Goal: Task Accomplishment & Management: Complete application form

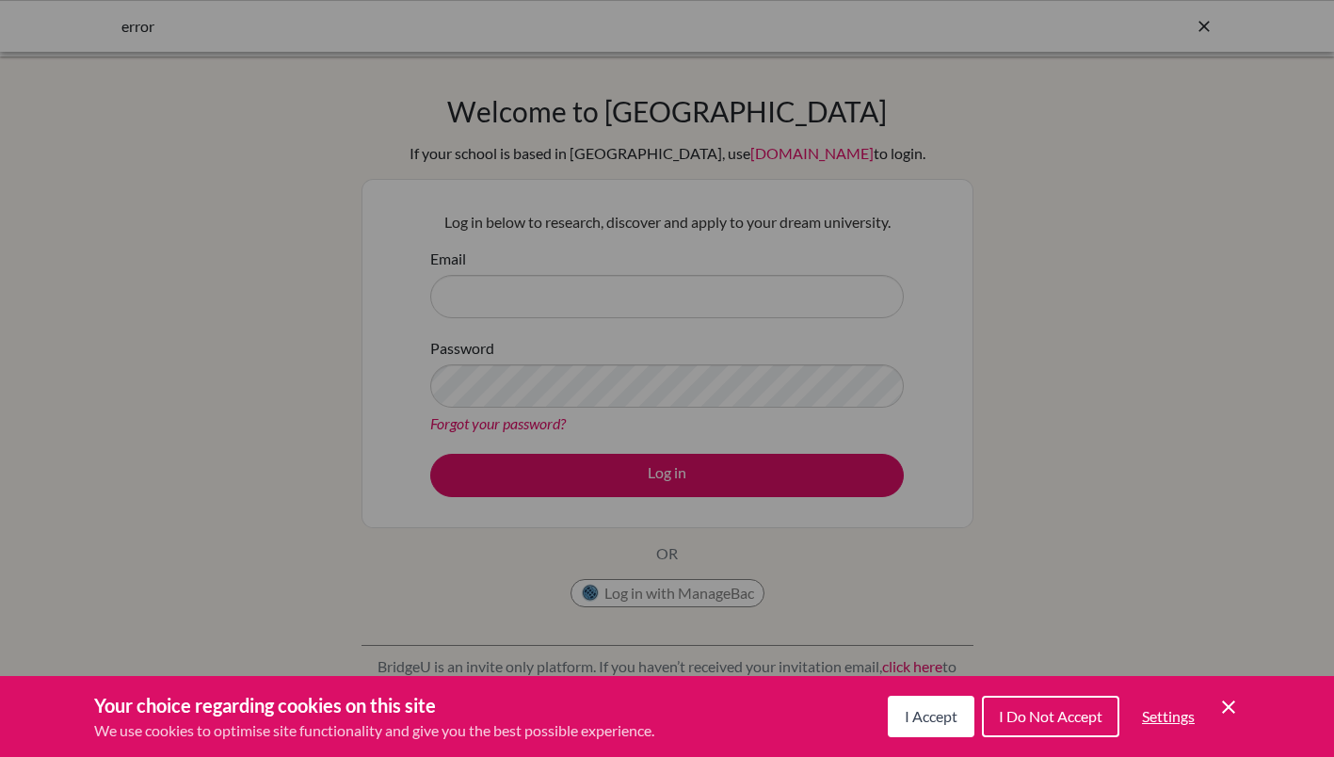
click at [955, 716] on span "I Accept" at bounding box center [931, 716] width 53 height 18
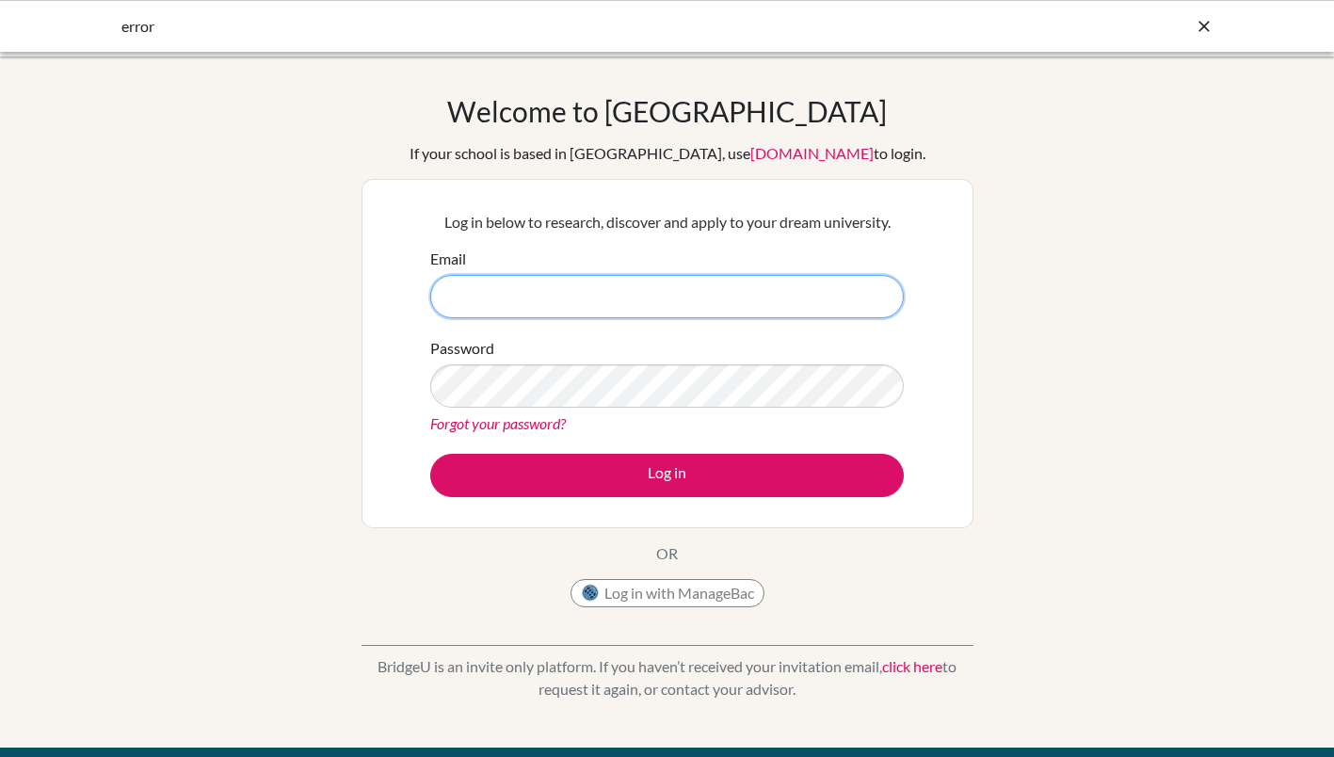
click at [529, 304] on input "Email" at bounding box center [667, 296] width 474 height 43
type input "phd@wincoll.ac.uk"
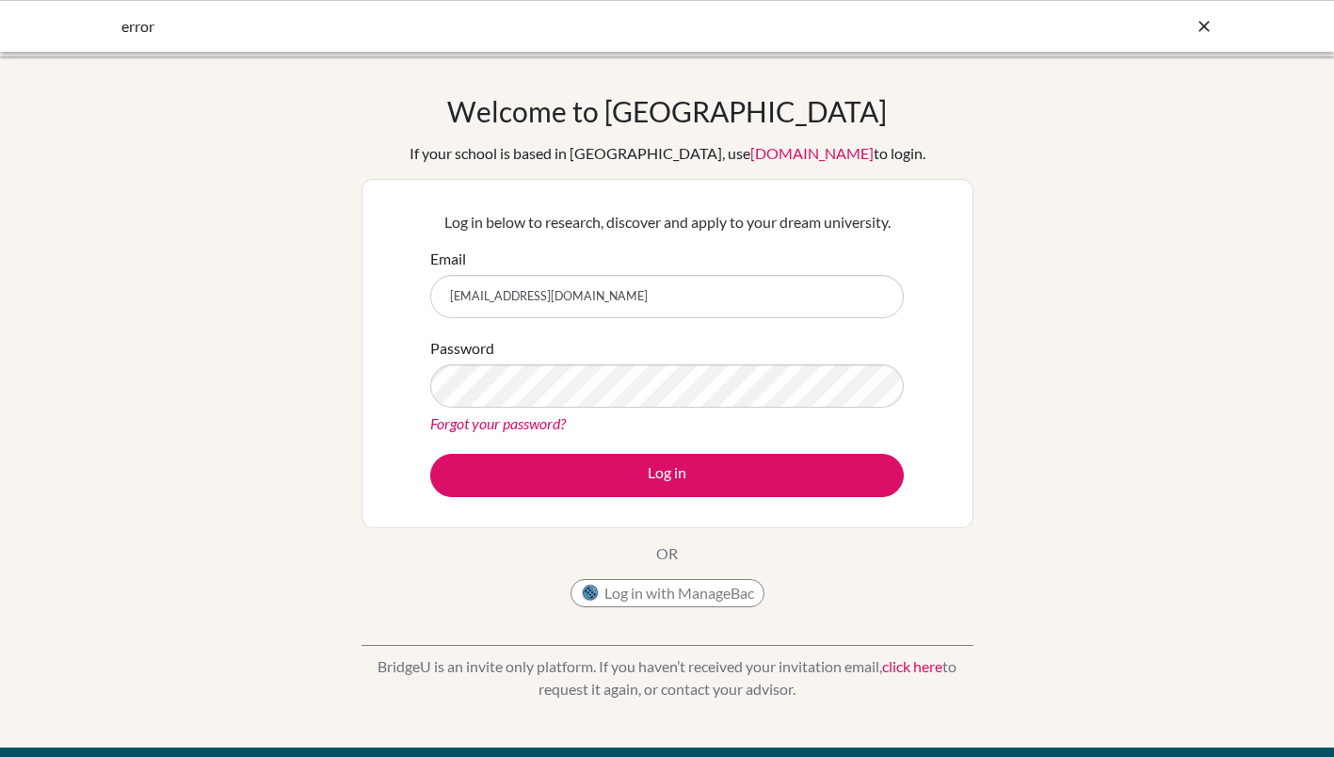
click at [508, 422] on link "Forgot your password?" at bounding box center [498, 423] width 136 height 18
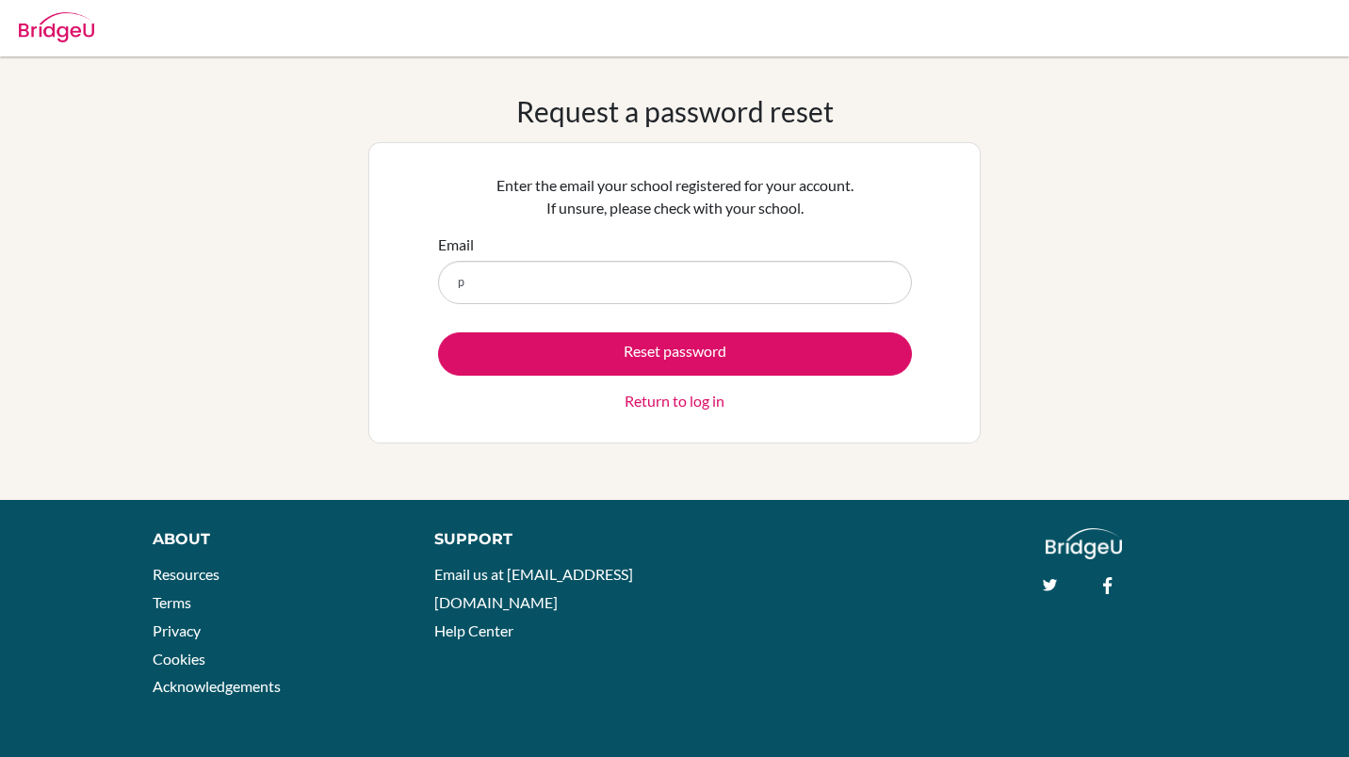
click at [914, 364] on div "Enter the email your school registered for your account. If unsure, please chec…" at bounding box center [674, 293] width 497 height 262
click at [560, 295] on input "p" at bounding box center [675, 282] width 474 height 43
type input "phd@wincoll.ac.uk"
click at [686, 350] on button "Reset password" at bounding box center [675, 353] width 474 height 43
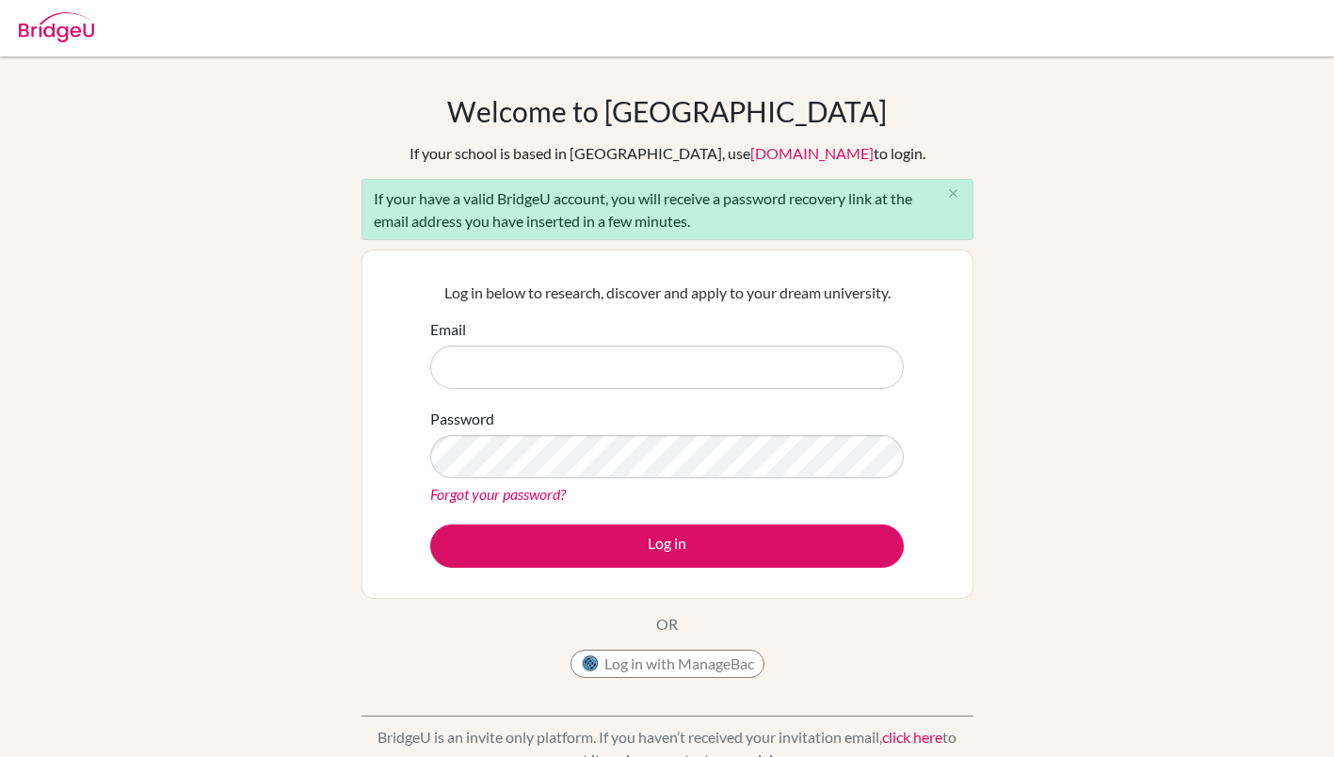
drag, startPoint x: 0, startPoint y: 0, endPoint x: 686, endPoint y: 350, distance: 769.9
click at [686, 350] on input "Email" at bounding box center [667, 367] width 474 height 43
type input "[EMAIL_ADDRESS][DOMAIN_NAME]"
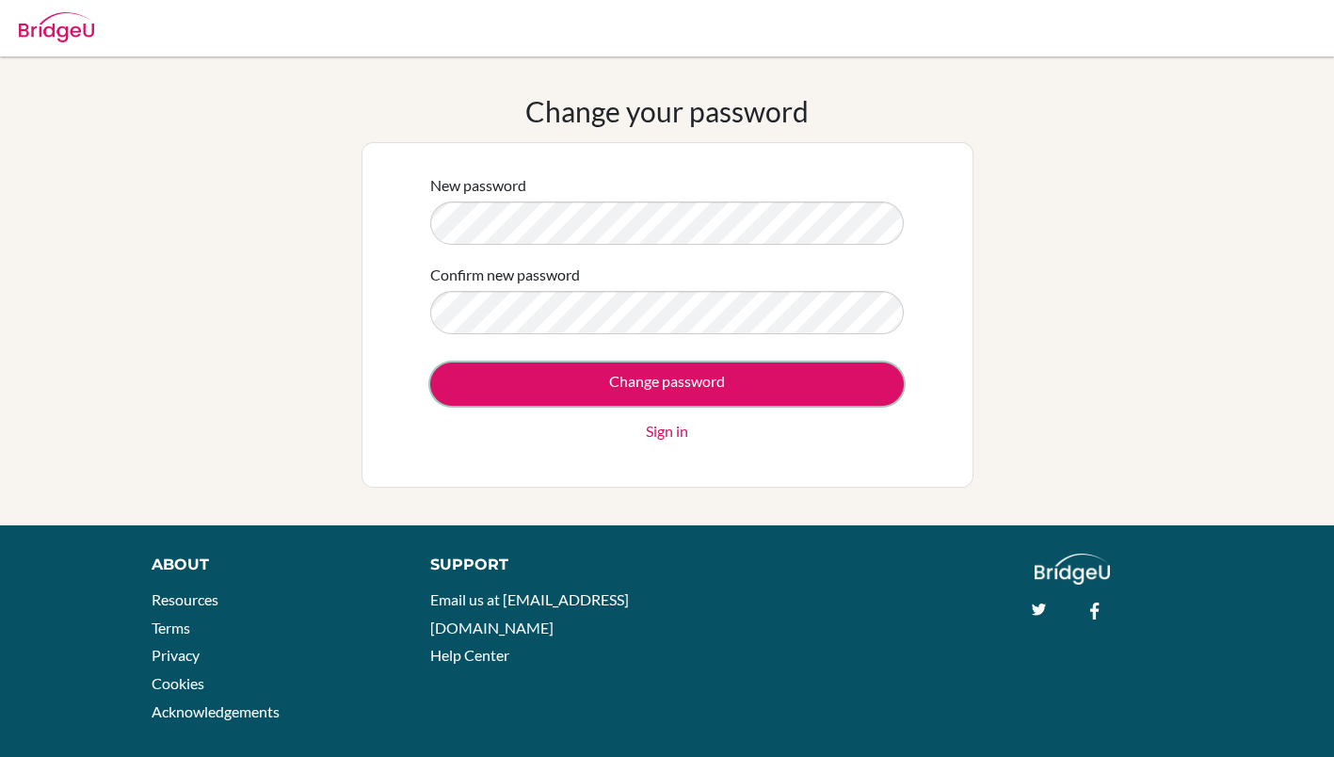
click at [707, 385] on input "Change password" at bounding box center [667, 384] width 474 height 43
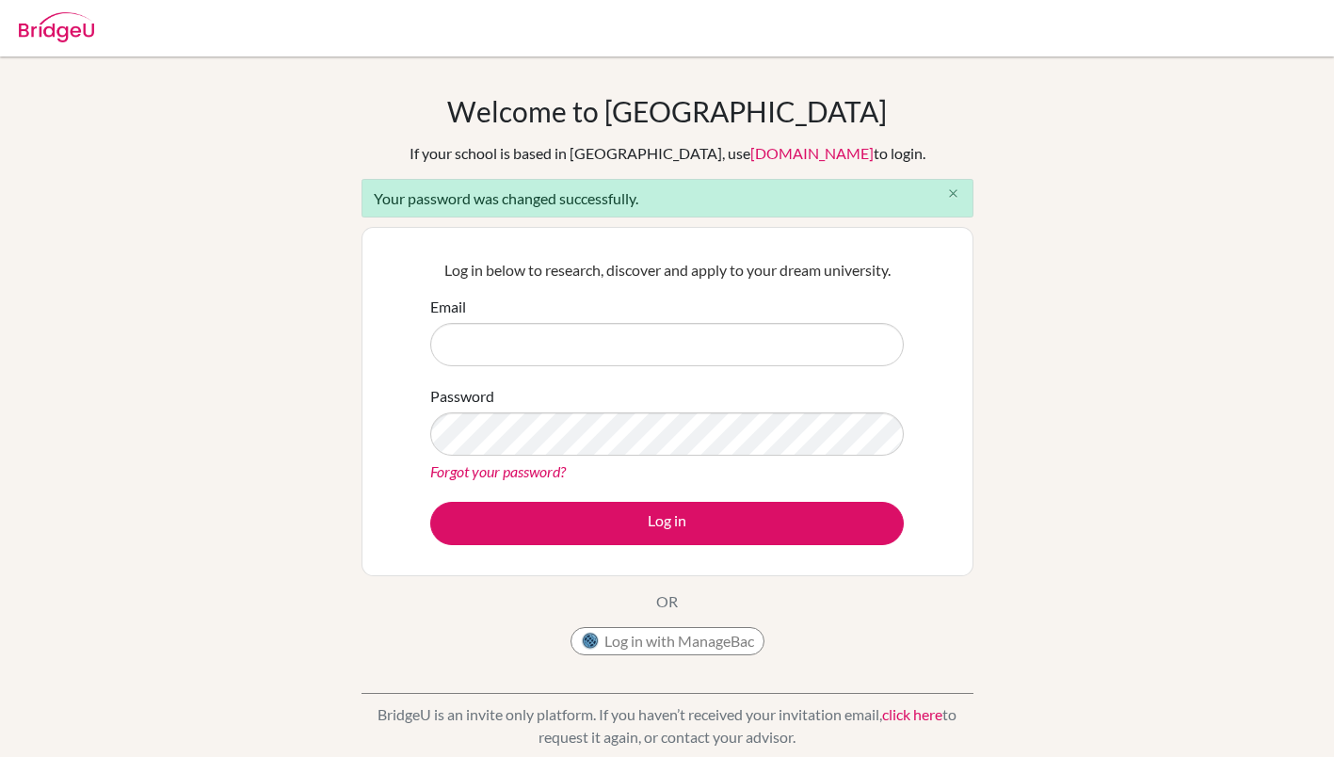
click at [944, 202] on button "close" at bounding box center [954, 194] width 38 height 28
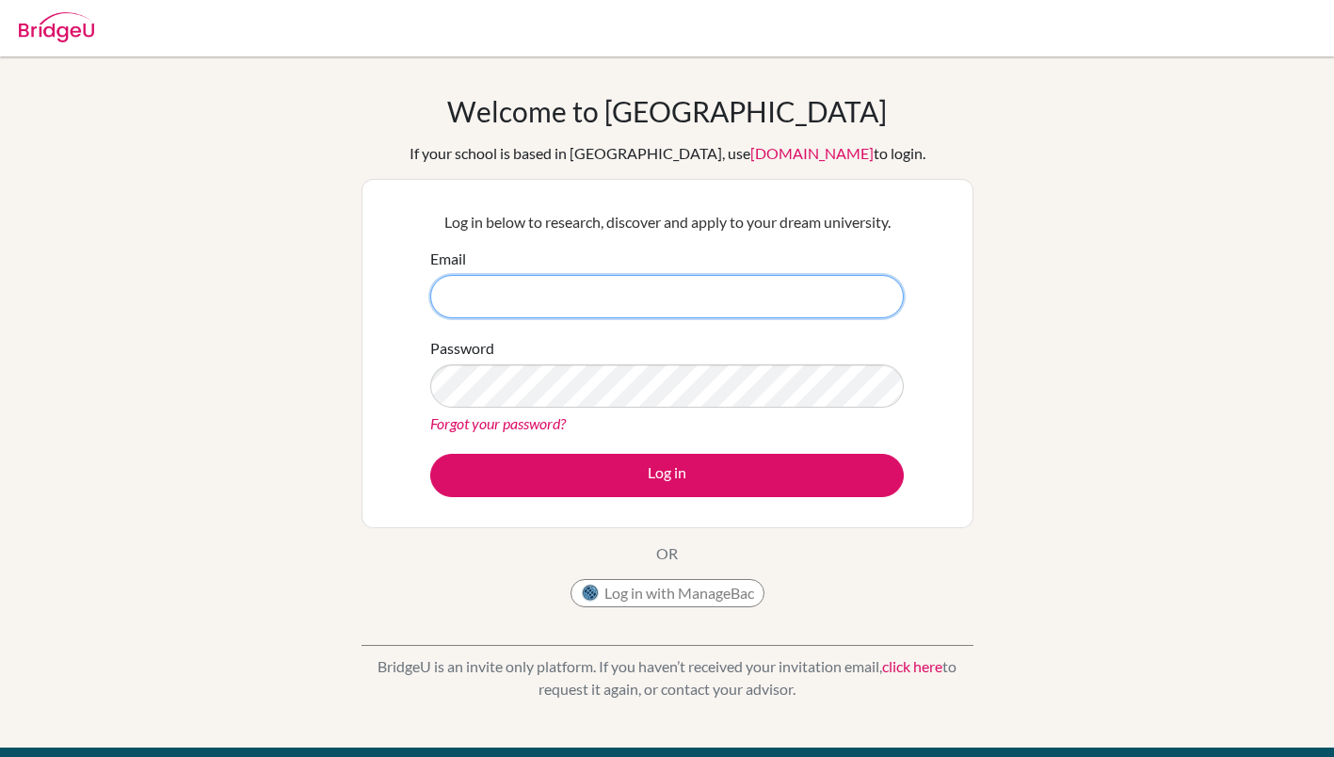
click at [491, 292] on input "Email" at bounding box center [667, 296] width 474 height 43
type input "phd@wincoll.ac.uk"
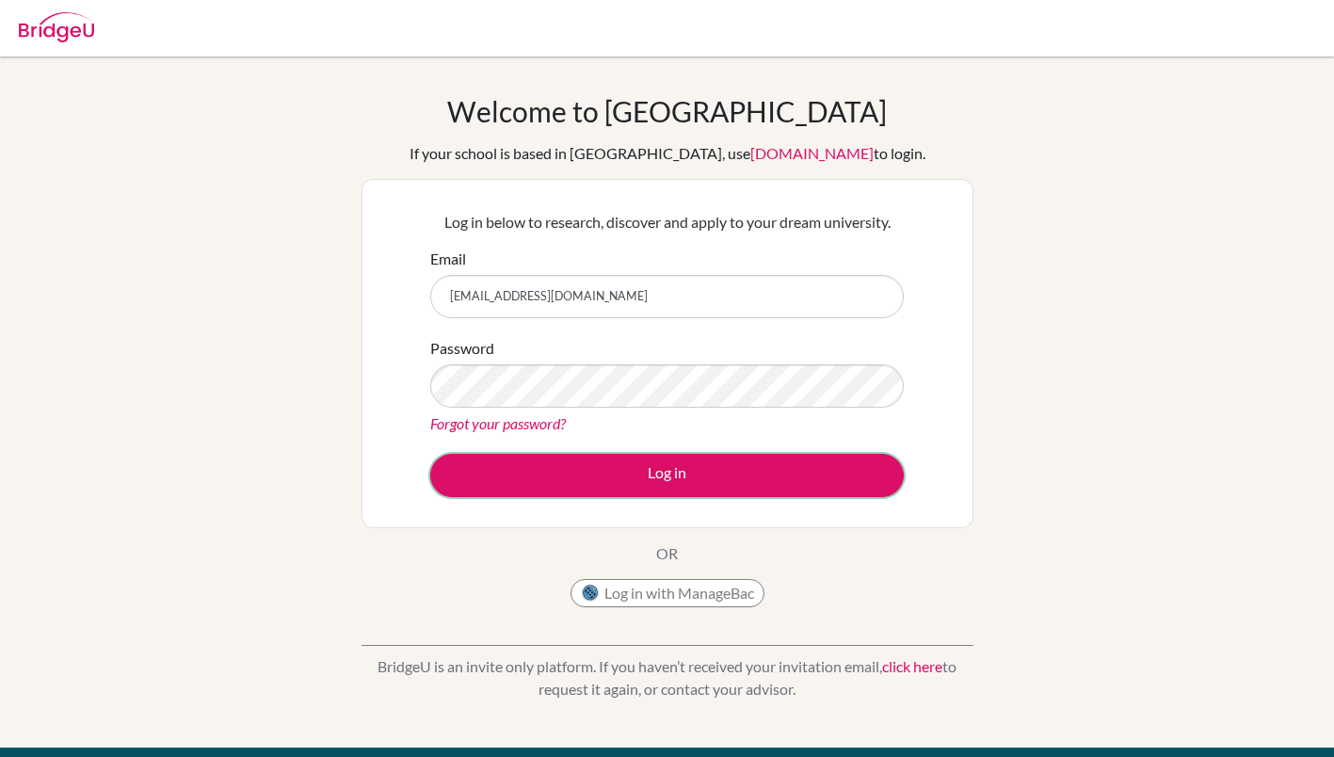
click at [670, 477] on button "Log in" at bounding box center [667, 475] width 474 height 43
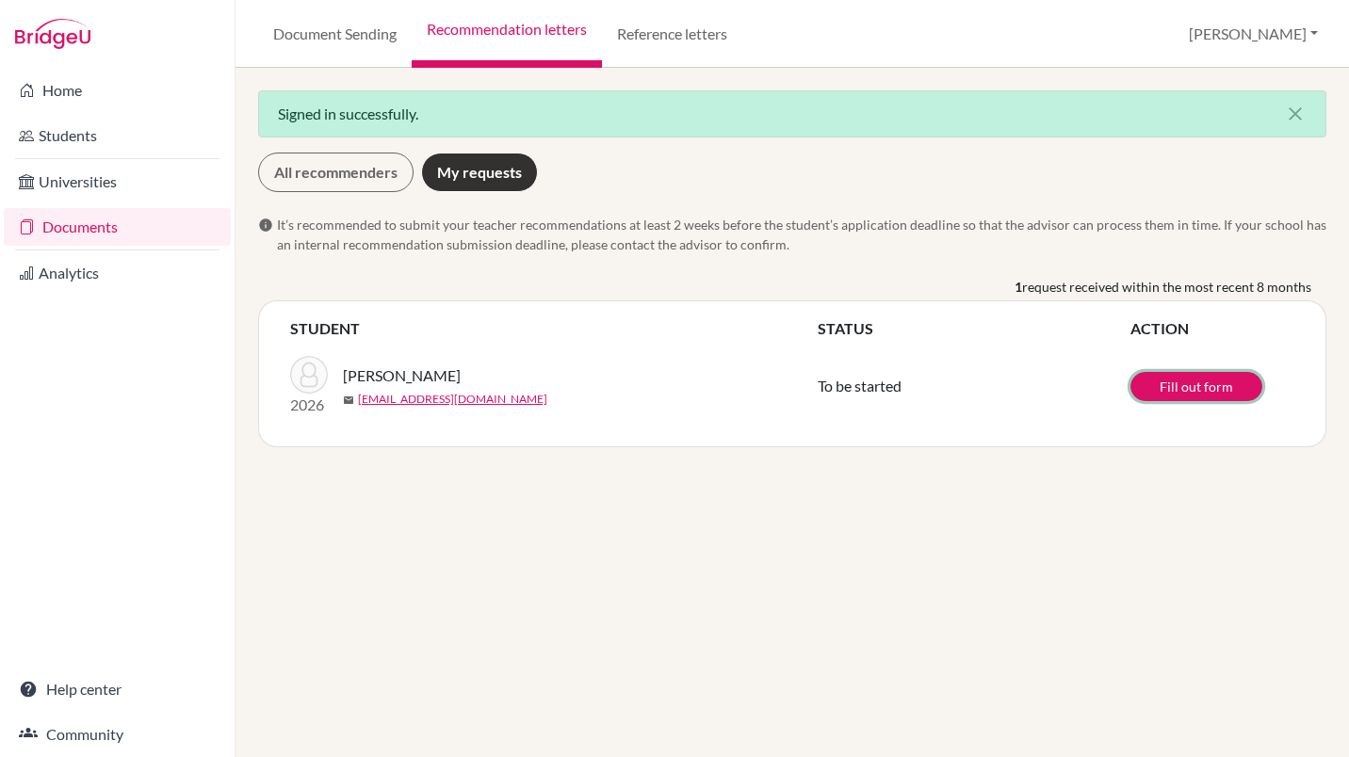
click at [1187, 393] on link "Fill out form" at bounding box center [1196, 386] width 132 height 29
